Goal: Information Seeking & Learning: Learn about a topic

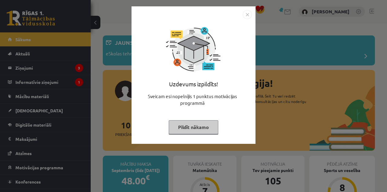
click at [202, 125] on button "Pildīt nākamo" at bounding box center [194, 127] width 50 height 14
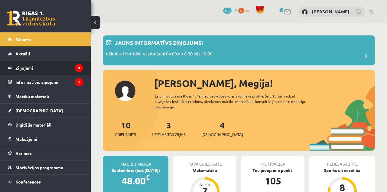
click at [48, 74] on legend "Ziņojumi 3" at bounding box center [49, 68] width 68 height 14
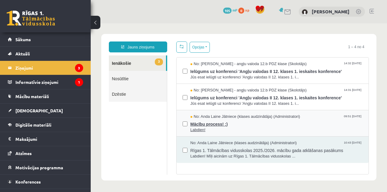
click at [256, 123] on span "Mācību process! :)" at bounding box center [277, 123] width 172 height 8
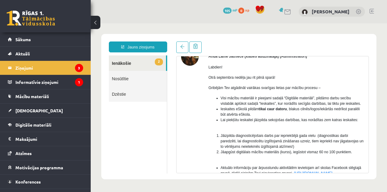
scroll to position [53, 0]
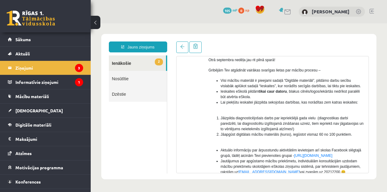
click at [126, 66] on link "2 Ienākošie" at bounding box center [137, 62] width 57 height 15
click at [126, 64] on link "2 Ienākošie" at bounding box center [137, 62] width 57 height 15
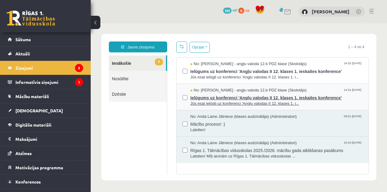
scroll to position [0, 0]
click at [208, 91] on span "No: Agnese Vaškūna - angļu valoda 12.b PDZ klase (Skolotājs)" at bounding box center [249, 90] width 116 height 6
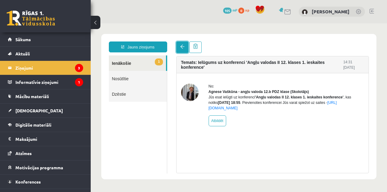
click at [182, 44] on link at bounding box center [182, 46] width 12 height 11
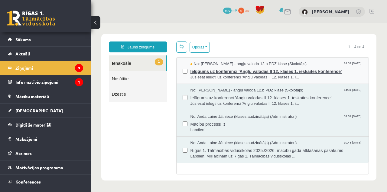
click at [203, 79] on span "Jūs esat ielūgti uz konferenci 'Angļu valodas II 12. klases 1. i..." at bounding box center [277, 77] width 172 height 6
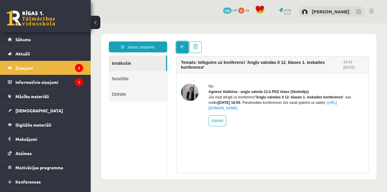
click at [180, 45] on span at bounding box center [182, 46] width 4 height 4
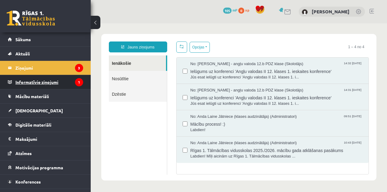
click at [65, 83] on legend "Informatīvie ziņojumi 1" at bounding box center [49, 82] width 68 height 14
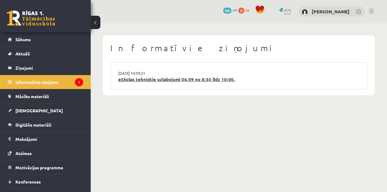
click at [161, 82] on link "eSkolas tehniskie uzlabojumi 04.09 no 8:30 līdz 10:00." at bounding box center [238, 79] width 241 height 7
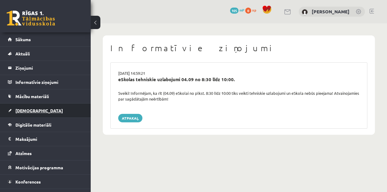
click at [27, 112] on span "[DEMOGRAPHIC_DATA]" at bounding box center [38, 110] width 47 height 5
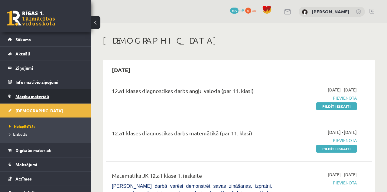
click at [37, 94] on span "Mācību materiāli" at bounding box center [32, 95] width 34 height 5
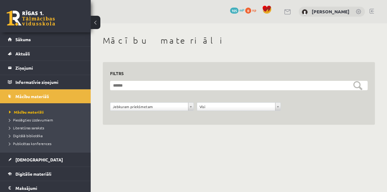
click at [140, 110] on div "Jebkuram priekšmetam" at bounding box center [152, 106] width 84 height 8
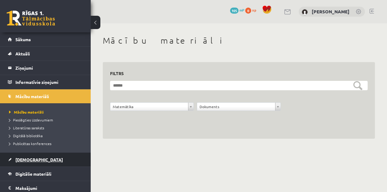
click at [48, 162] on link "[DEMOGRAPHIC_DATA]" at bounding box center [45, 159] width 75 height 14
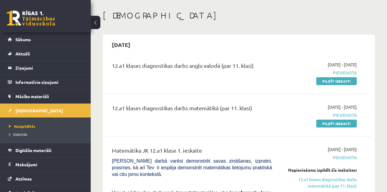
scroll to position [7, 0]
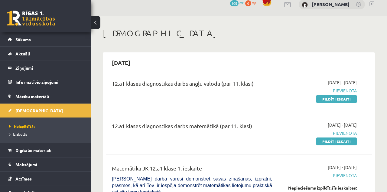
click at [342, 90] on span "Pievienota" at bounding box center [319, 90] width 76 height 6
click at [329, 97] on link "Pildīt ieskaiti" at bounding box center [336, 99] width 41 height 8
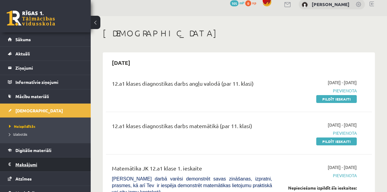
scroll to position [7, 0]
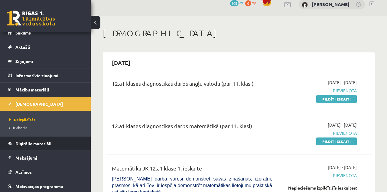
click at [43, 142] on span "Digitālie materiāli" at bounding box center [33, 143] width 36 height 5
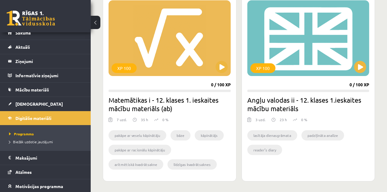
scroll to position [160, 0]
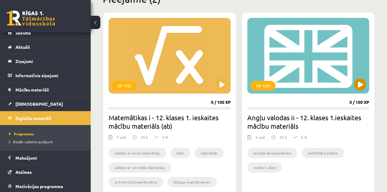
click at [306, 48] on div "XP 100" at bounding box center [308, 56] width 122 height 76
click at [299, 115] on h2 "Angļu valodas ii - 12. klases 1.ieskaites mācību materiāls" at bounding box center [308, 121] width 122 height 17
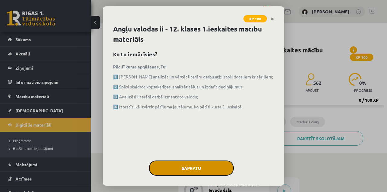
click at [195, 168] on button "Sapratu" at bounding box center [191, 167] width 85 height 15
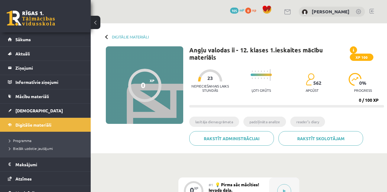
click at [261, 73] on div at bounding box center [261, 71] width 21 height 5
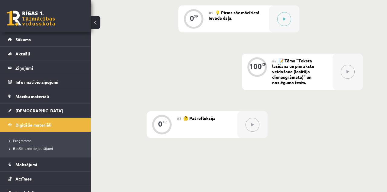
scroll to position [136, 0]
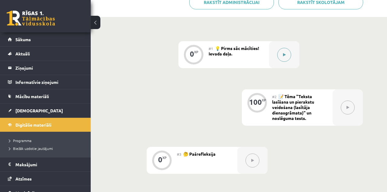
click at [281, 50] on button at bounding box center [284, 55] width 14 height 14
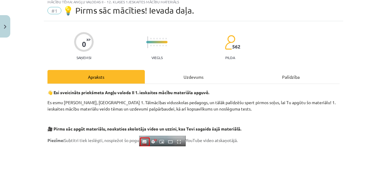
scroll to position [0, 0]
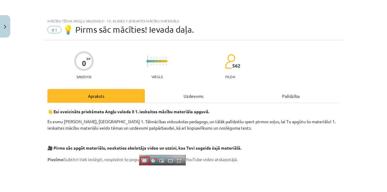
click at [199, 96] on div "Uzdevums" at bounding box center [193, 96] width 97 height 14
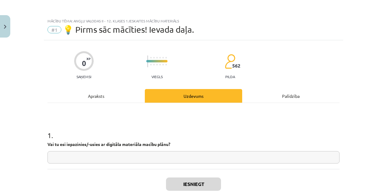
scroll to position [9, 0]
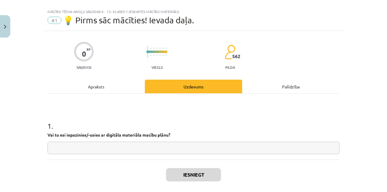
click at [96, 88] on div "Apraksts" at bounding box center [95, 87] width 97 height 14
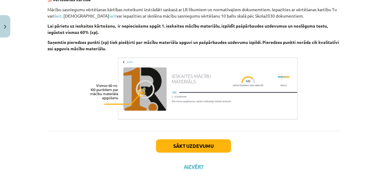
scroll to position [416, 0]
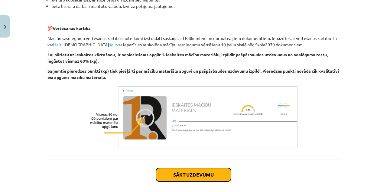
click at [171, 176] on button "Sākt uzdevumu" at bounding box center [193, 174] width 75 height 13
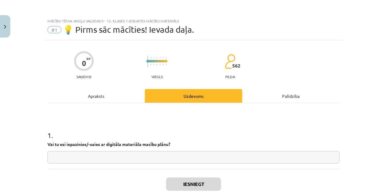
scroll to position [9, 0]
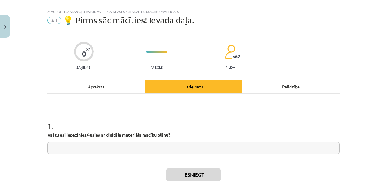
click at [117, 150] on input "text" at bounding box center [193, 148] width 292 height 12
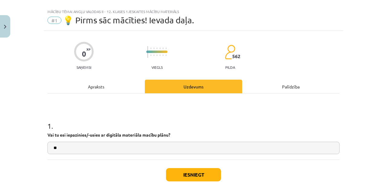
type input "*"
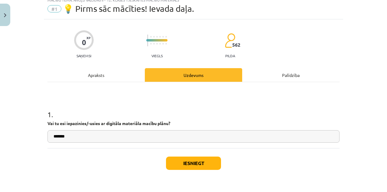
type input "*******"
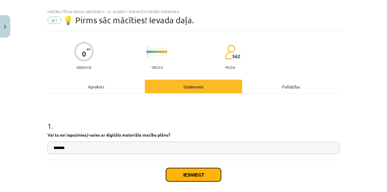
click at [197, 163] on div "Iesniegt Aizvērt" at bounding box center [193, 180] width 292 height 42
click at [195, 175] on button "Iesniegt" at bounding box center [193, 174] width 55 height 13
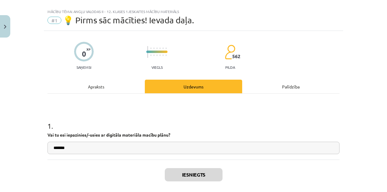
click at [93, 87] on div "Apraksts" at bounding box center [95, 87] width 97 height 14
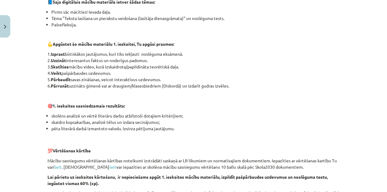
scroll to position [435, 0]
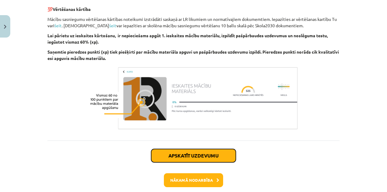
click at [196, 156] on button "Apskatīt uzdevumu" at bounding box center [193, 155] width 85 height 13
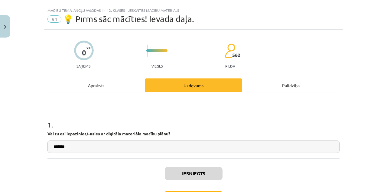
scroll to position [28, 0]
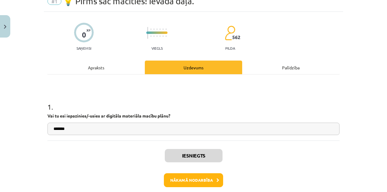
click at [98, 66] on div "Apraksts" at bounding box center [95, 67] width 97 height 14
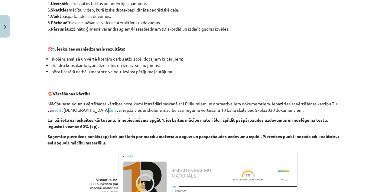
scroll to position [435, 0]
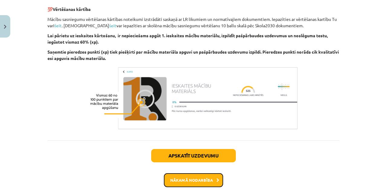
click at [180, 180] on button "Nākamā nodarbība" at bounding box center [193, 180] width 59 height 14
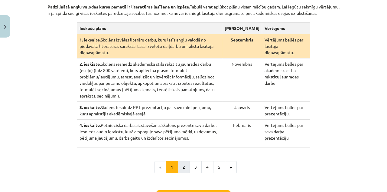
scroll to position [156, 0]
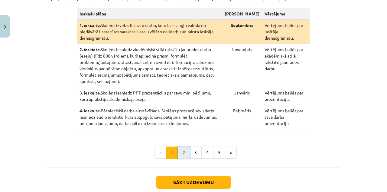
click at [185, 146] on button "2" at bounding box center [184, 152] width 12 height 12
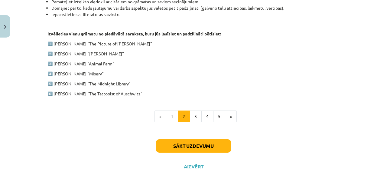
scroll to position [301, 0]
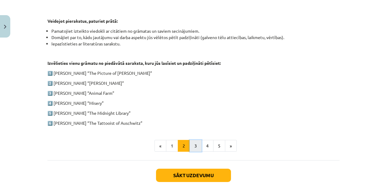
click at [195, 149] on button "3" at bounding box center [196, 146] width 12 height 12
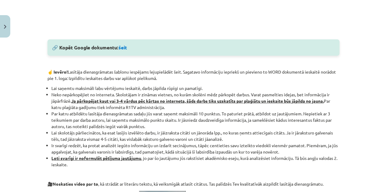
scroll to position [299, 0]
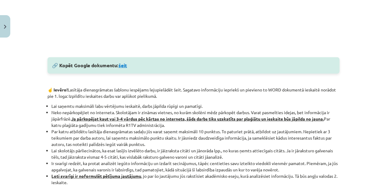
click at [127, 64] on link "šeit" at bounding box center [123, 65] width 8 height 6
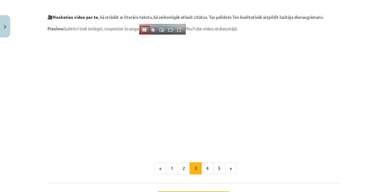
scroll to position [506, 0]
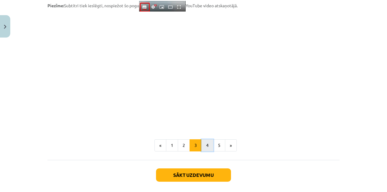
click at [204, 143] on button "4" at bounding box center [207, 145] width 12 height 12
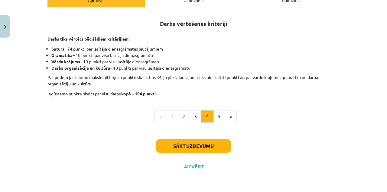
scroll to position [76, 0]
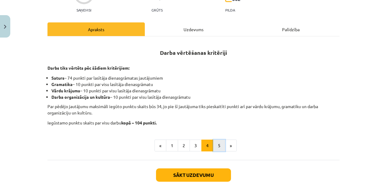
click at [220, 147] on button "5" at bounding box center [219, 145] width 12 height 12
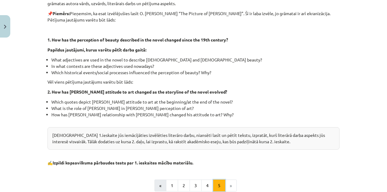
scroll to position [165, 0]
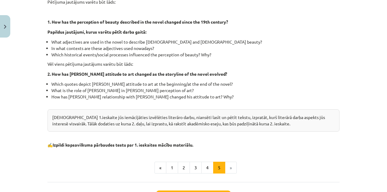
click at [231, 162] on li "»" at bounding box center [230, 168] width 11 height 12
click at [227, 162] on li "»" at bounding box center [230, 168] width 11 height 12
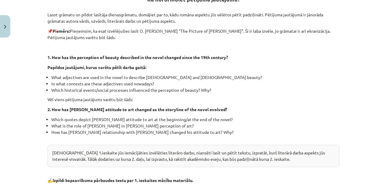
scroll to position [187, 0]
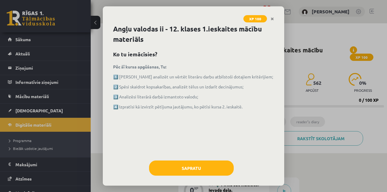
scroll to position [42, 0]
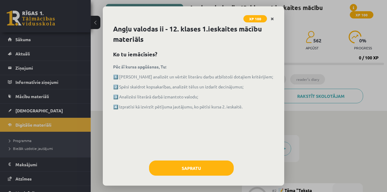
click at [272, 22] on link "Close" at bounding box center [272, 19] width 11 height 12
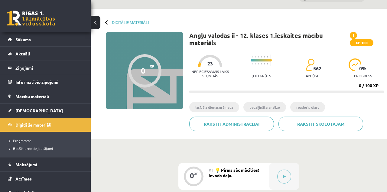
scroll to position [0, 0]
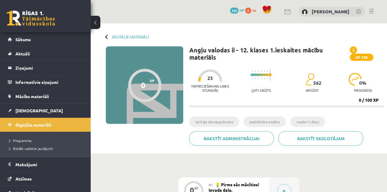
click at [315, 81] on span "562" at bounding box center [317, 82] width 8 height 5
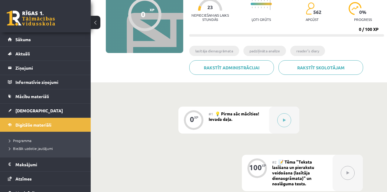
scroll to position [225, 0]
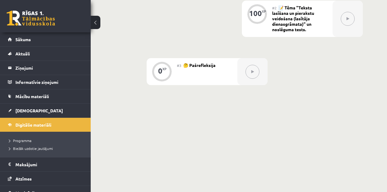
click at [27, 136] on li "Programma" at bounding box center [47, 140] width 76 height 8
click at [25, 141] on span "Programma" at bounding box center [21, 140] width 25 height 5
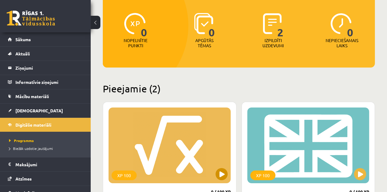
scroll to position [88, 0]
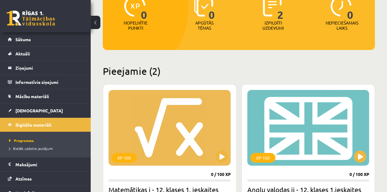
click at [28, 151] on li "Biežāk uzdotie jautājumi" at bounding box center [47, 148] width 76 height 8
click at [276, 131] on div "XP 100" at bounding box center [308, 128] width 122 height 76
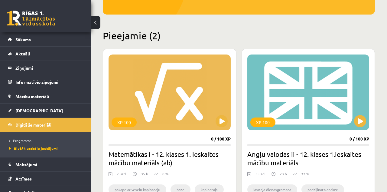
scroll to position [159, 0]
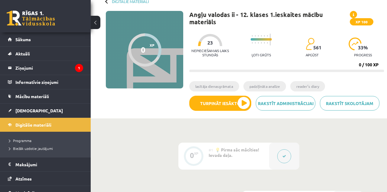
scroll to position [53, 0]
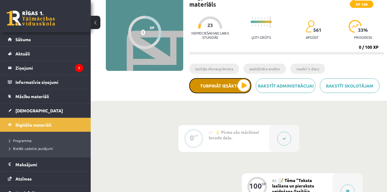
click at [200, 85] on button "Turpināt iesākto" at bounding box center [220, 85] width 62 height 15
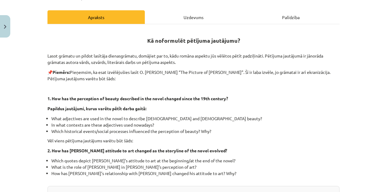
scroll to position [187, 0]
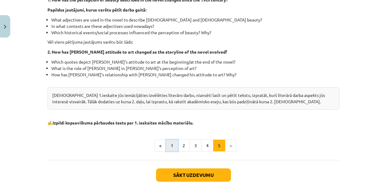
click at [175, 142] on button "1" at bounding box center [172, 145] width 12 height 12
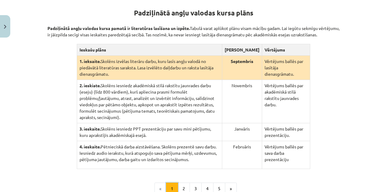
scroll to position [118, 0]
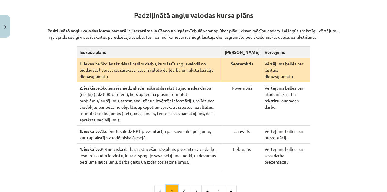
click at [178, 185] on button "1" at bounding box center [172, 191] width 12 height 12
click at [187, 185] on button "2" at bounding box center [184, 191] width 12 height 12
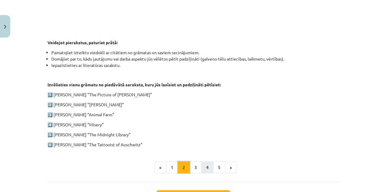
scroll to position [297, 0]
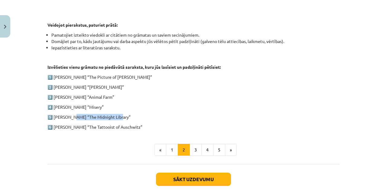
drag, startPoint x: 73, startPoint y: 115, endPoint x: 136, endPoint y: 115, distance: 63.5
click at [136, 115] on p "5️⃣ Matt Haig “The Midnight Library”" at bounding box center [193, 117] width 292 height 6
drag, startPoint x: 151, startPoint y: 126, endPoint x: 140, endPoint y: 119, distance: 12.2
click at [150, 125] on p "6️⃣ Heather Morris “The Tattooist of Auschwitz”" at bounding box center [193, 127] width 292 height 6
drag, startPoint x: 119, startPoint y: 116, endPoint x: 72, endPoint y: 113, distance: 46.7
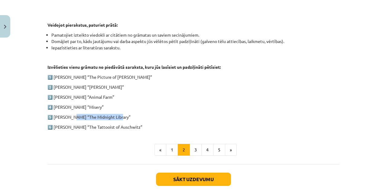
click at [72, 114] on p "5️⃣ Matt Haig “The Midnight Library”" at bounding box center [193, 117] width 292 height 6
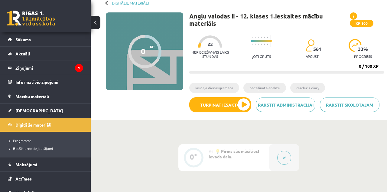
scroll to position [16, 0]
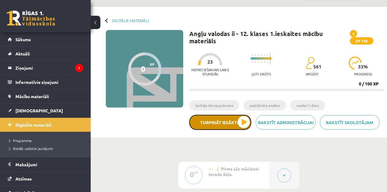
click at [193, 124] on button "Turpināt iesākto" at bounding box center [220, 122] width 62 height 15
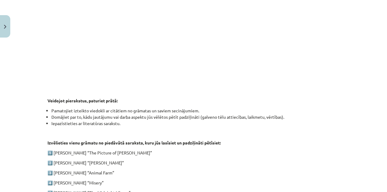
scroll to position [301, 0]
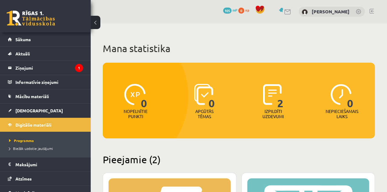
scroll to position [159, 0]
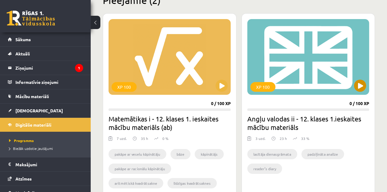
click at [303, 47] on div "XP 100" at bounding box center [308, 57] width 122 height 76
click at [295, 117] on h2 "Angļu valodas ii - 12. klases 1.ieskaites mācību materiāls" at bounding box center [308, 122] width 122 height 17
click at [290, 89] on div "XP 100" at bounding box center [308, 57] width 122 height 76
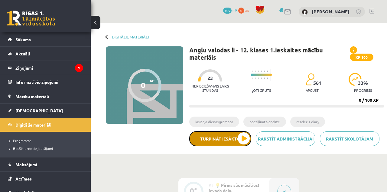
click at [213, 139] on button "Turpināt iesākto" at bounding box center [220, 138] width 62 height 15
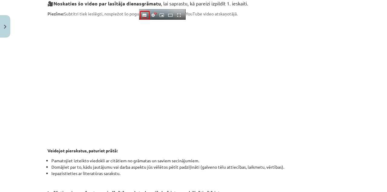
scroll to position [301, 0]
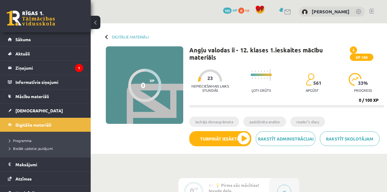
scroll to position [35, 0]
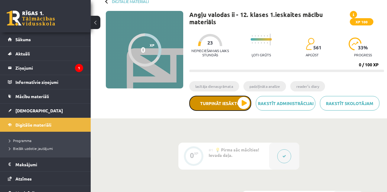
click at [215, 104] on button "Turpināt iesākto" at bounding box center [220, 103] width 62 height 15
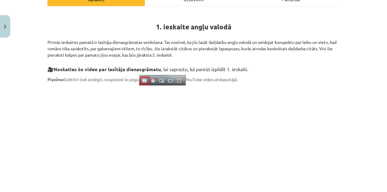
scroll to position [297, 0]
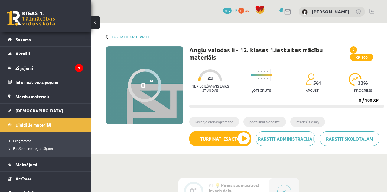
click at [37, 125] on span "Digitālie materiāli" at bounding box center [33, 124] width 36 height 5
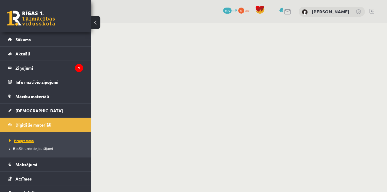
click at [21, 142] on link "Programma" at bounding box center [47, 140] width 76 height 5
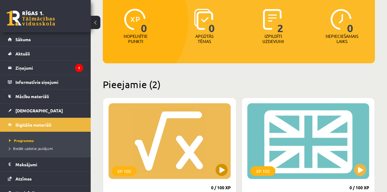
scroll to position [93, 0]
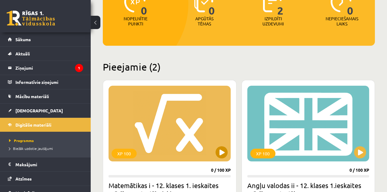
click at [154, 117] on div "XP 100" at bounding box center [170, 124] width 122 height 76
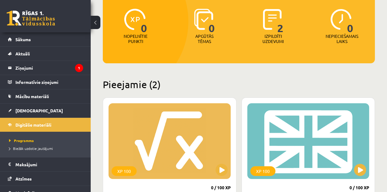
scroll to position [57, 0]
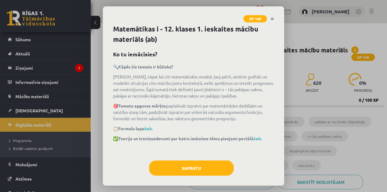
click at [36, 113] on div "XP 100 Matemātikas i - 12. klases 1. ieskaites mācību materiāls (ab) Ko tu iemā…" at bounding box center [193, 96] width 387 height 192
click at [32, 110] on div "XP 100 Matemātikas i - 12. klases 1. ieskaites mācību materiāls (ab) Ko tu iemā…" at bounding box center [193, 96] width 387 height 192
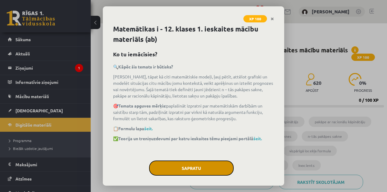
click at [165, 168] on button "Sapratu" at bounding box center [191, 167] width 85 height 15
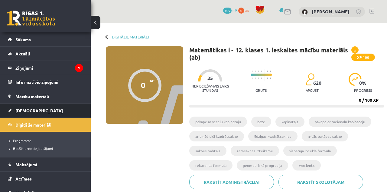
click at [34, 108] on link "[DEMOGRAPHIC_DATA]" at bounding box center [45, 110] width 75 height 14
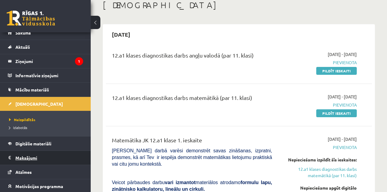
scroll to position [71, 0]
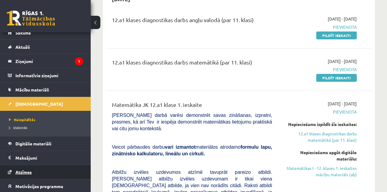
click at [30, 172] on span "Atzīmes" at bounding box center [23, 171] width 16 height 5
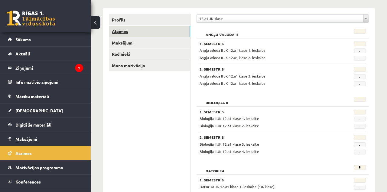
click at [133, 34] on link "Atzīmes" at bounding box center [149, 31] width 81 height 11
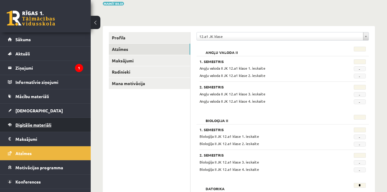
click at [35, 127] on link "Digitālie materiāli" at bounding box center [45, 125] width 75 height 14
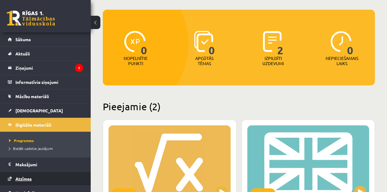
scroll to position [7, 0]
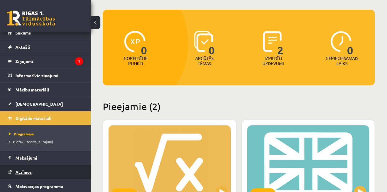
click at [36, 172] on link "Atzīmes" at bounding box center [45, 172] width 75 height 14
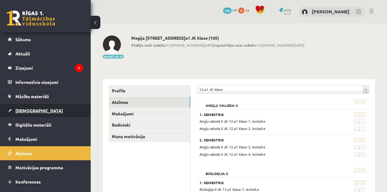
click at [23, 110] on span "[DEMOGRAPHIC_DATA]" at bounding box center [38, 110] width 47 height 5
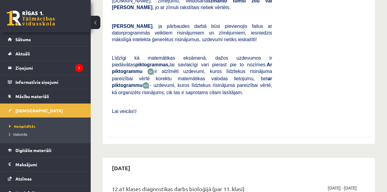
scroll to position [337, 0]
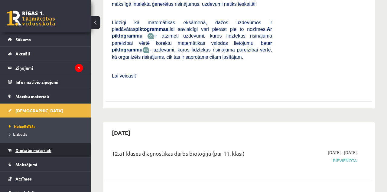
click at [42, 154] on link "Digitālie materiāli" at bounding box center [45, 150] width 75 height 14
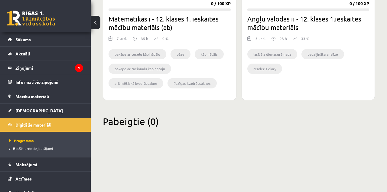
scroll to position [213, 0]
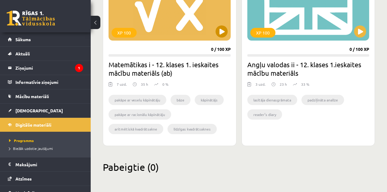
click at [148, 32] on div "XP 100" at bounding box center [170, 3] width 122 height 76
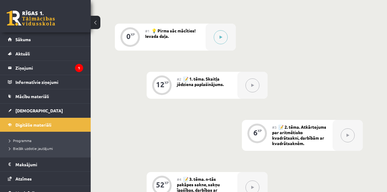
scroll to position [180, 0]
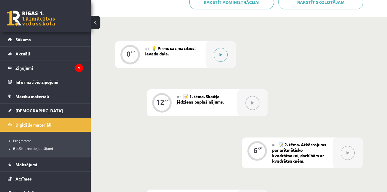
click at [216, 56] on button at bounding box center [221, 55] width 14 height 14
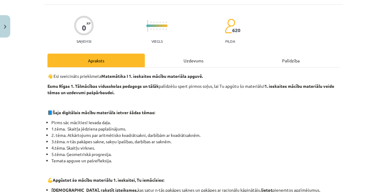
scroll to position [53, 0]
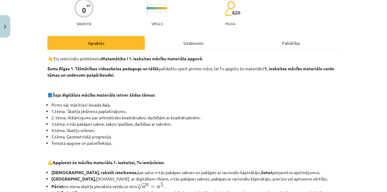
click at [191, 46] on div "Uzdevums" at bounding box center [193, 43] width 97 height 14
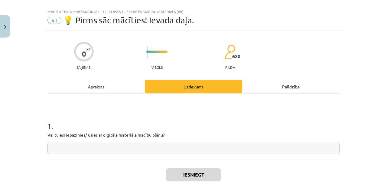
click at [109, 87] on div "Apraksts" at bounding box center [95, 87] width 97 height 14
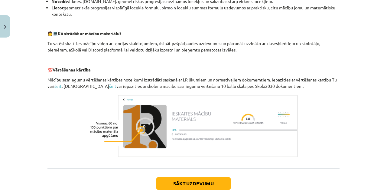
scroll to position [266, 0]
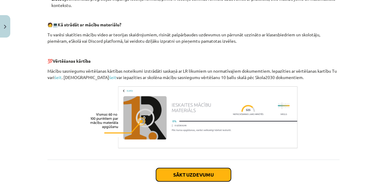
click at [209, 168] on button "Sākt uzdevumu" at bounding box center [193, 174] width 75 height 13
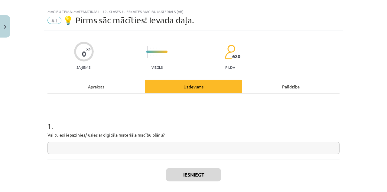
scroll to position [0, 0]
click at [186, 148] on input "text" at bounding box center [193, 148] width 292 height 12
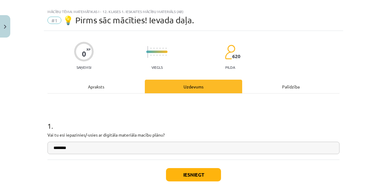
type input "********"
click at [209, 176] on button "Iesniegt" at bounding box center [193, 174] width 55 height 13
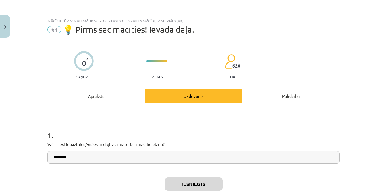
scroll to position [28, 0]
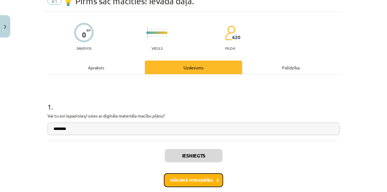
click at [192, 177] on button "Nākamā nodarbība" at bounding box center [193, 180] width 59 height 14
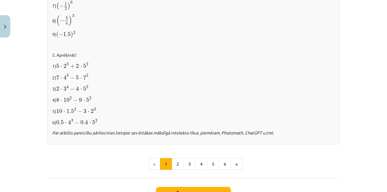
scroll to position [604, 0]
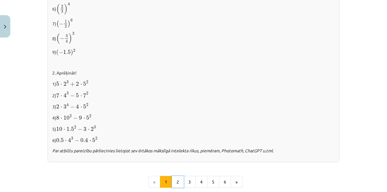
click at [175, 177] on button "2" at bounding box center [178, 182] width 12 height 12
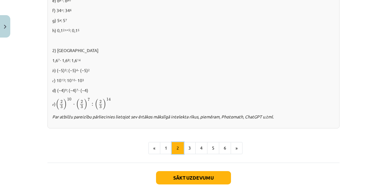
scroll to position [401, 0]
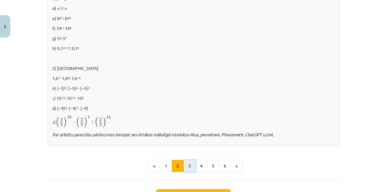
click at [189, 167] on button "3" at bounding box center [190, 166] width 12 height 12
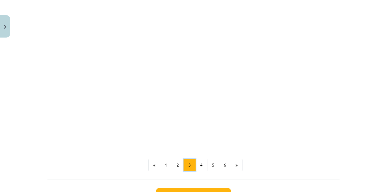
scroll to position [543, 0]
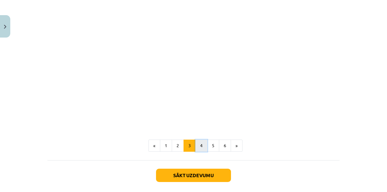
click at [198, 143] on button "4" at bounding box center [201, 145] width 12 height 12
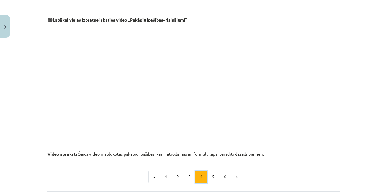
scroll to position [636, 0]
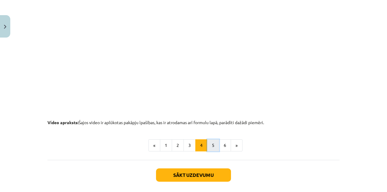
click at [210, 143] on button "5" at bounding box center [213, 145] width 12 height 12
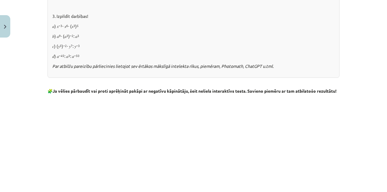
scroll to position [720, 0]
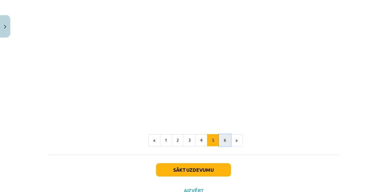
click at [224, 142] on button "6" at bounding box center [225, 140] width 12 height 12
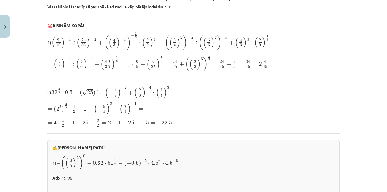
scroll to position [0, 0]
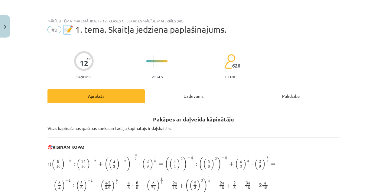
click at [193, 94] on div "Uzdevums" at bounding box center [193, 96] width 97 height 14
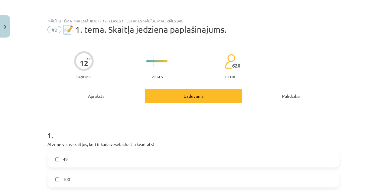
click at [110, 95] on div "Apraksts" at bounding box center [95, 96] width 97 height 14
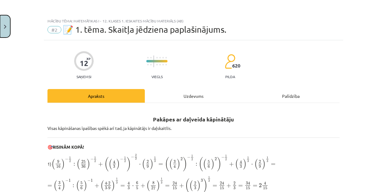
click at [0, 26] on button "Close" at bounding box center [5, 26] width 10 height 22
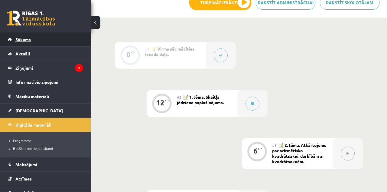
click at [27, 38] on span "Sākums" at bounding box center [22, 39] width 15 height 5
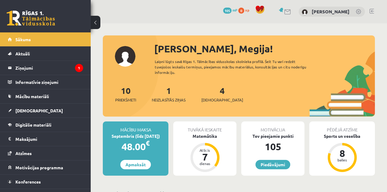
scroll to position [18, 0]
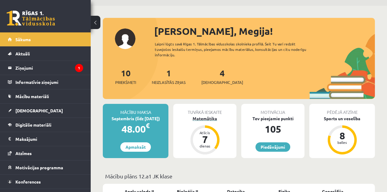
click at [197, 144] on div "dienas" at bounding box center [205, 146] width 18 height 4
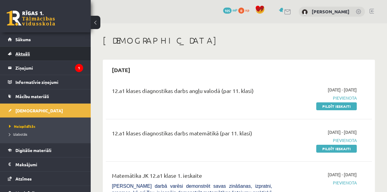
click at [44, 47] on link "Aktuāli" at bounding box center [45, 54] width 75 height 14
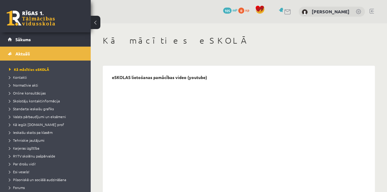
click at [20, 32] on div "0 Dāvanas 105 mP 0 xp" at bounding box center [45, 16] width 91 height 32
click at [30, 43] on link "Sākums" at bounding box center [45, 39] width 75 height 14
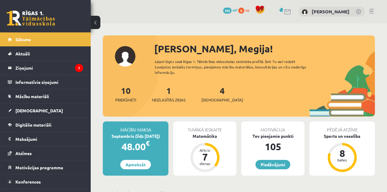
scroll to position [18, 0]
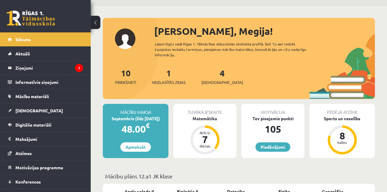
click at [86, 0] on div "0 Dāvanas 105 mP 0 xp" at bounding box center [45, 16] width 91 height 32
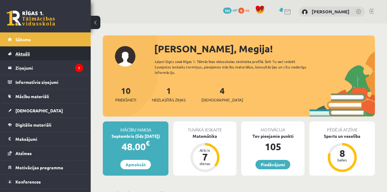
scroll to position [18, 0]
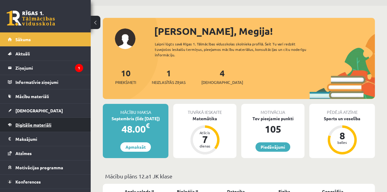
click at [25, 128] on link "Digitālie materiāli" at bounding box center [45, 125] width 75 height 14
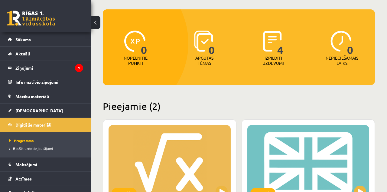
scroll to position [88, 0]
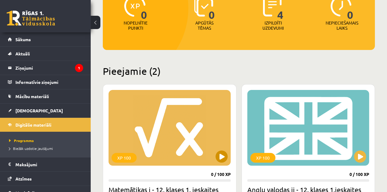
click at [147, 122] on div "XP 100" at bounding box center [170, 128] width 122 height 76
click at [158, 151] on div "XP 100" at bounding box center [170, 128] width 122 height 76
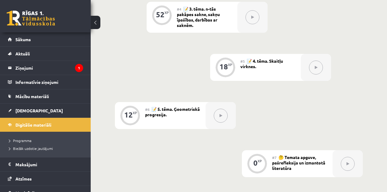
scroll to position [403, 0]
